Goal: Information Seeking & Learning: Check status

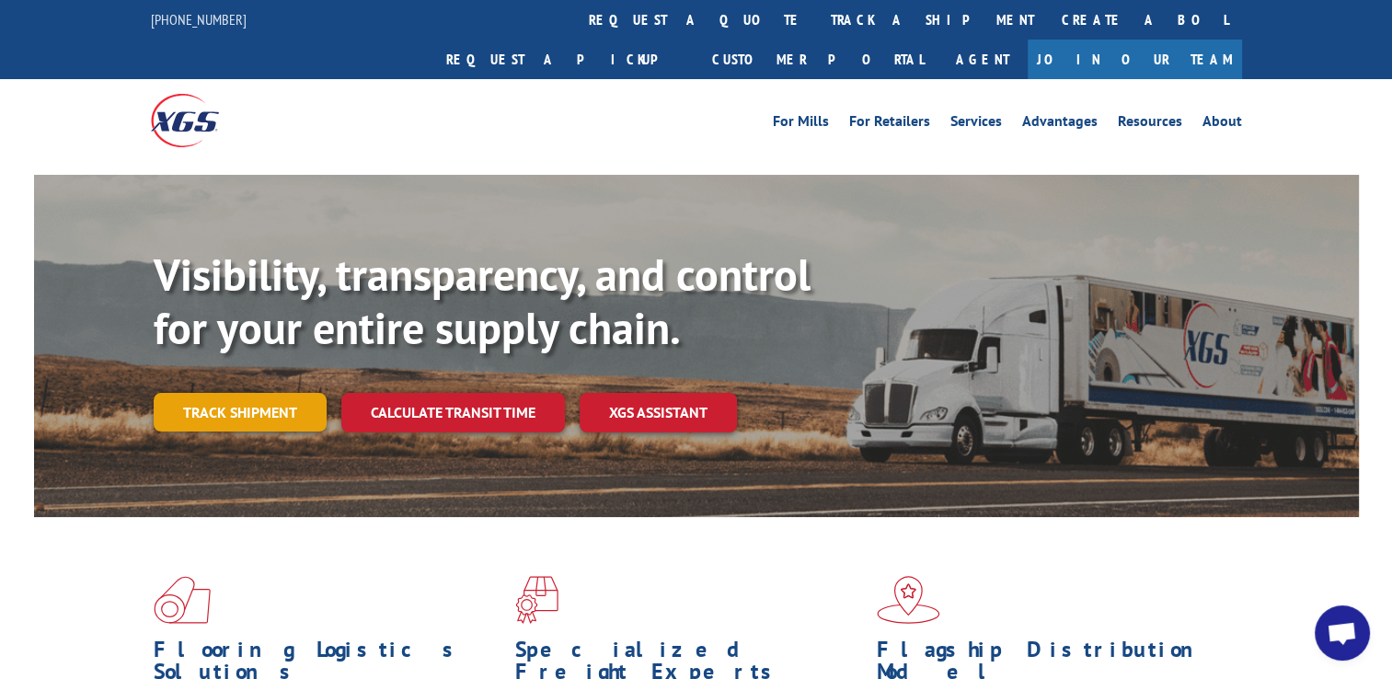
click at [293, 393] on link "Track shipment" at bounding box center [240, 412] width 173 height 39
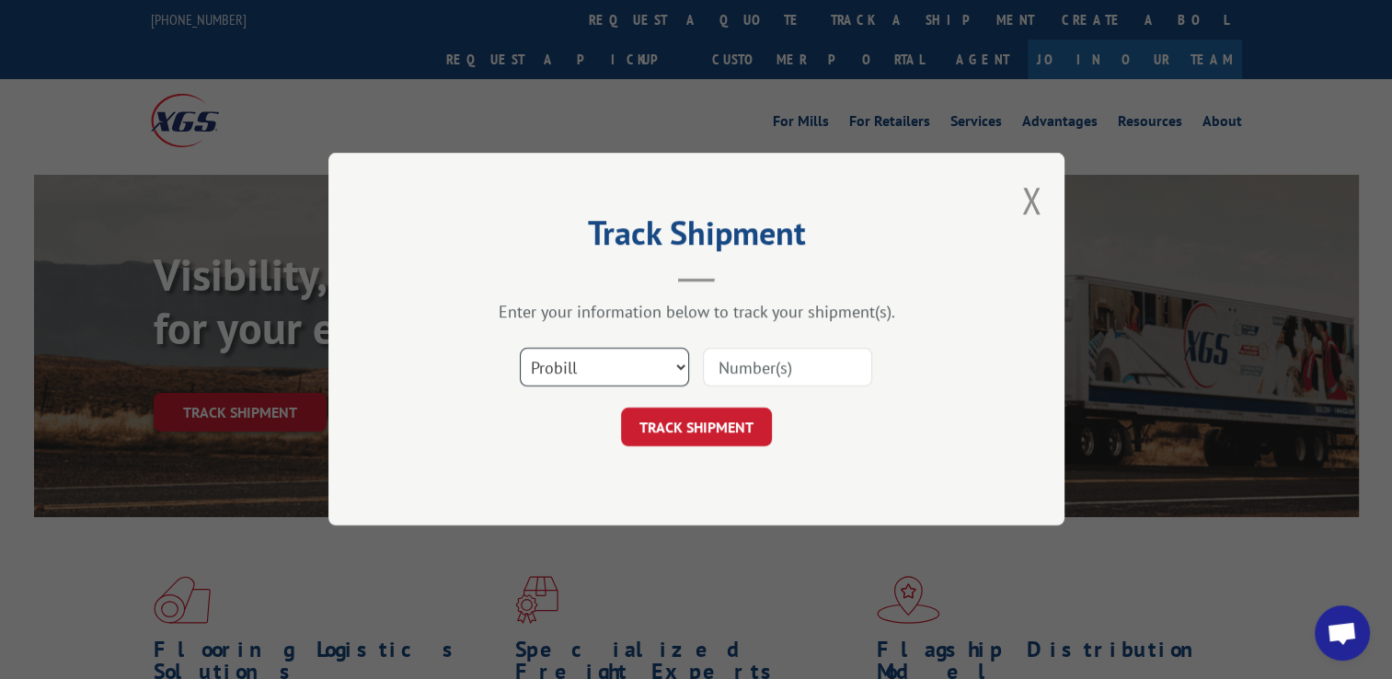
click at [677, 363] on select "Select category... Probill BOL PO" at bounding box center [604, 368] width 169 height 39
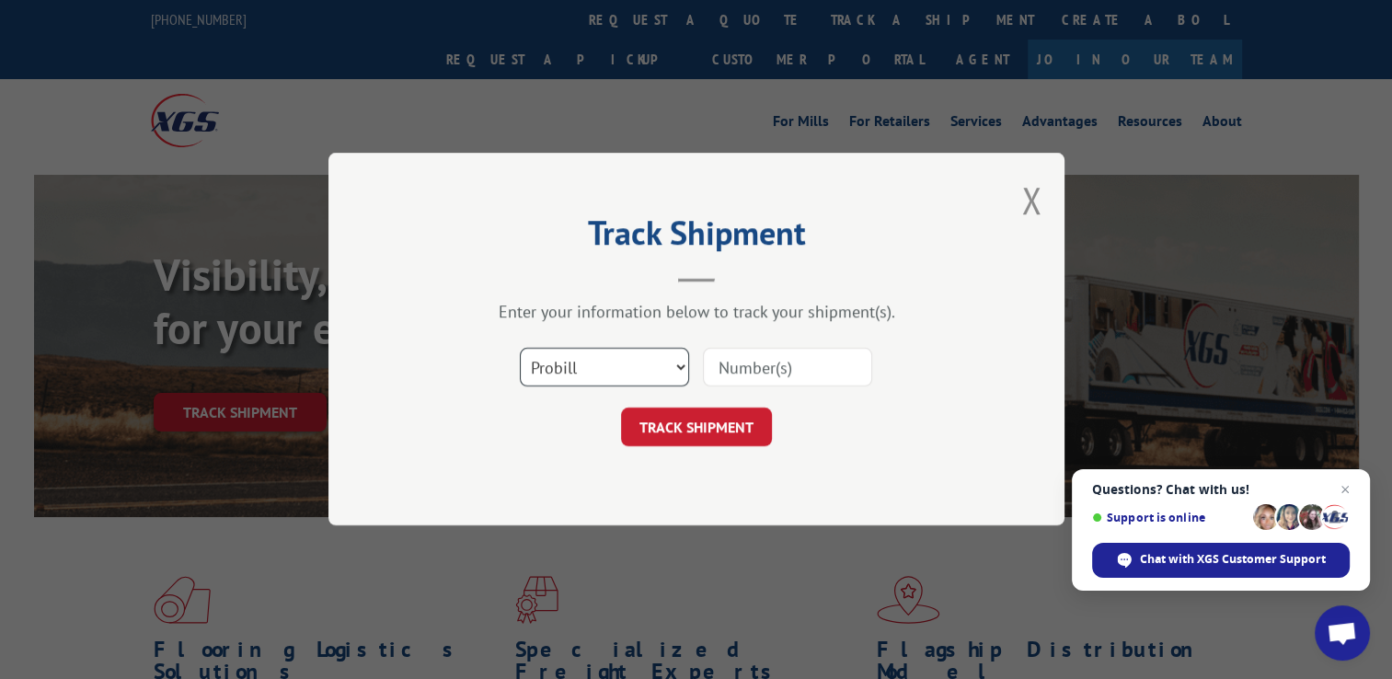
select select "bol"
click at [520, 349] on select "Select category... Probill BOL PO" at bounding box center [604, 368] width 169 height 39
click at [733, 369] on input at bounding box center [787, 368] width 169 height 39
type input "8"
type input "6025155"
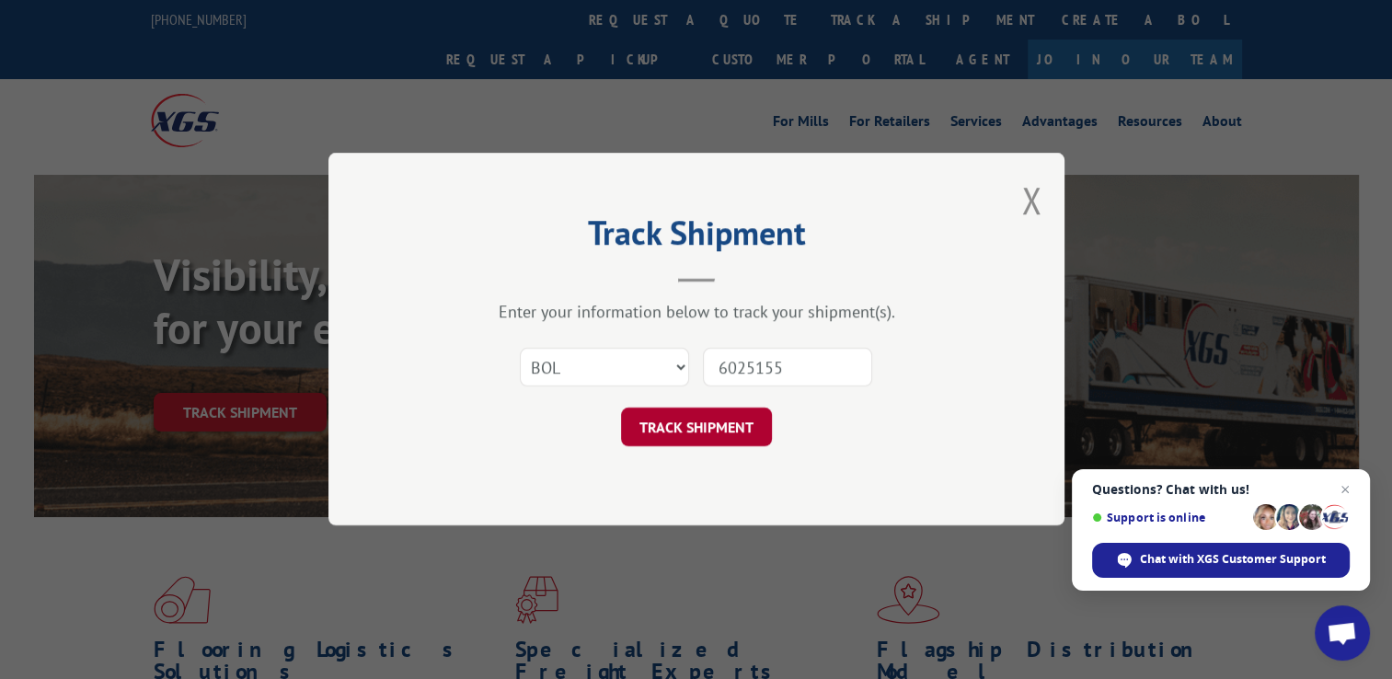
click at [724, 415] on button "TRACK SHIPMENT" at bounding box center [696, 428] width 151 height 39
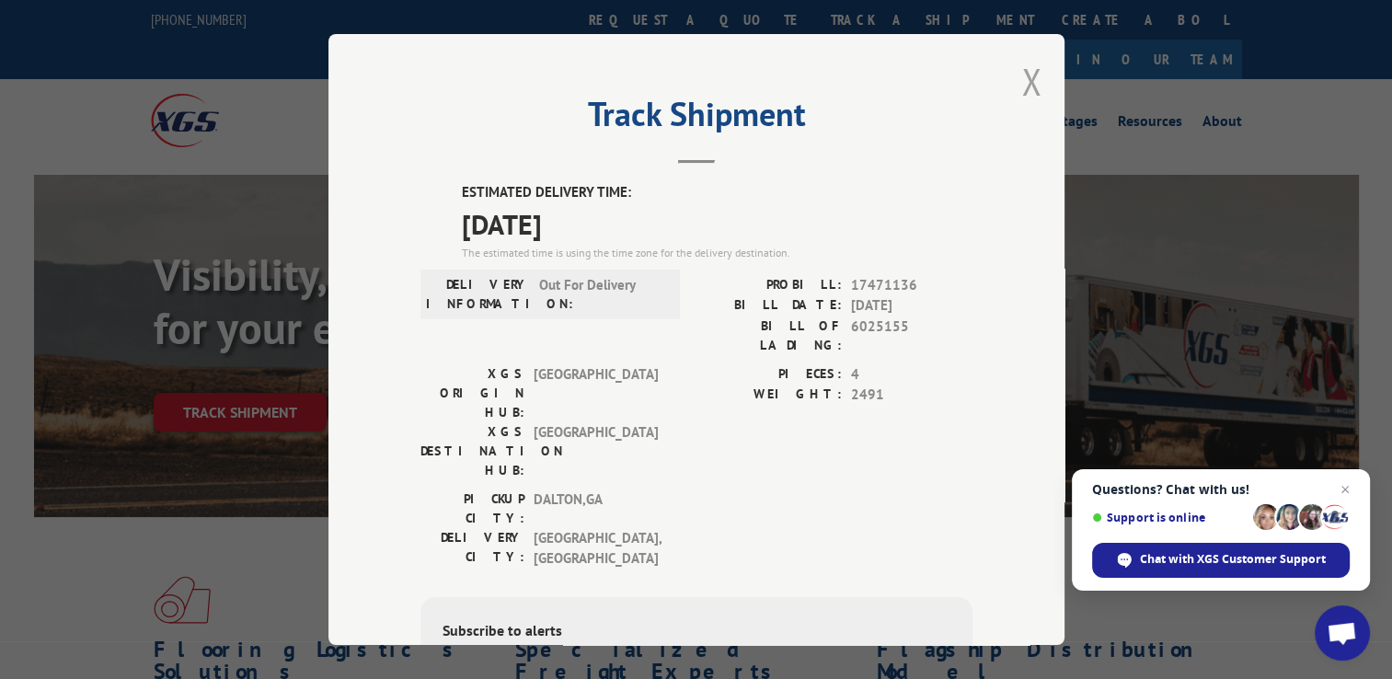
click at [1027, 78] on button "Close modal" at bounding box center [1032, 81] width 20 height 49
